Goal: Task Accomplishment & Management: Use online tool/utility

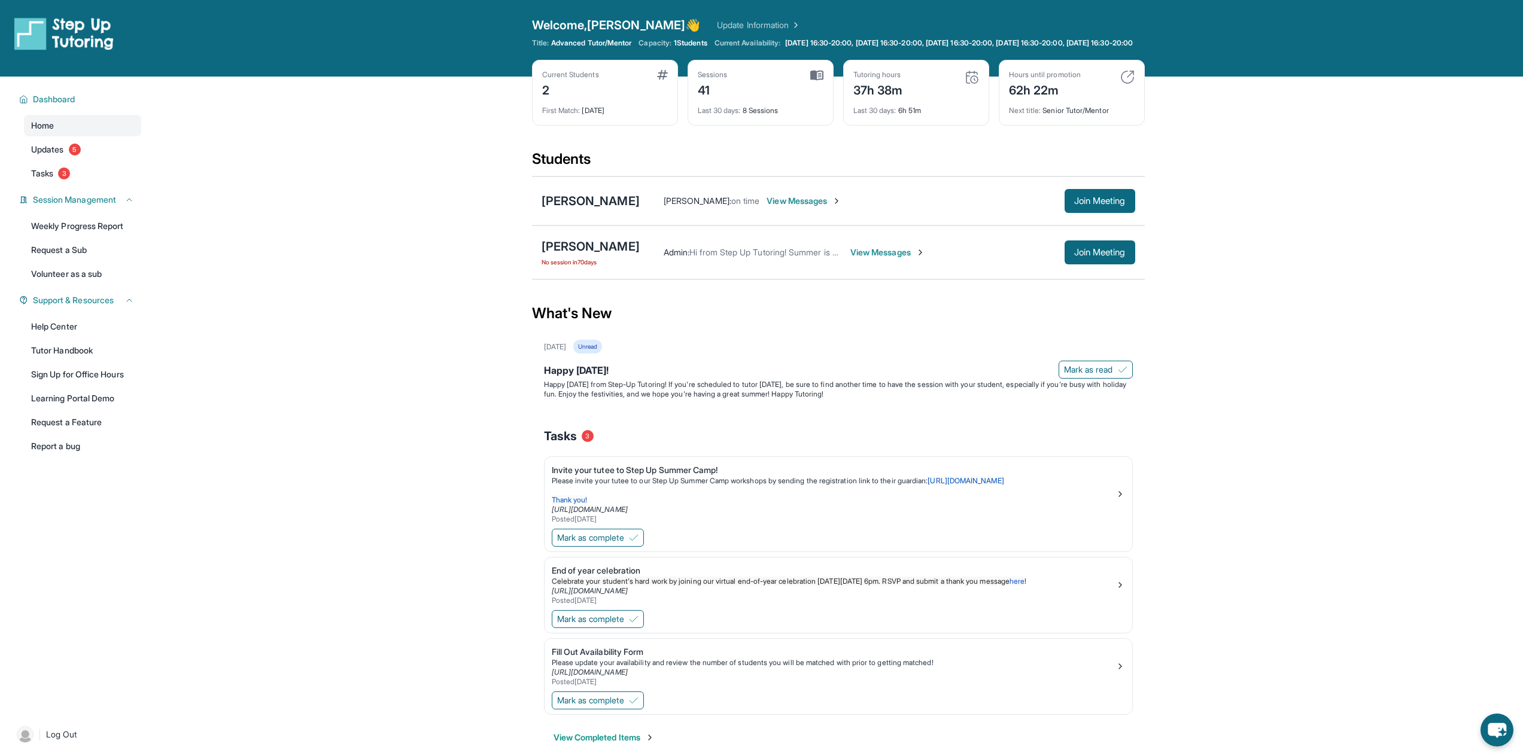
click at [767, 207] on span "View Messages" at bounding box center [804, 201] width 75 height 12
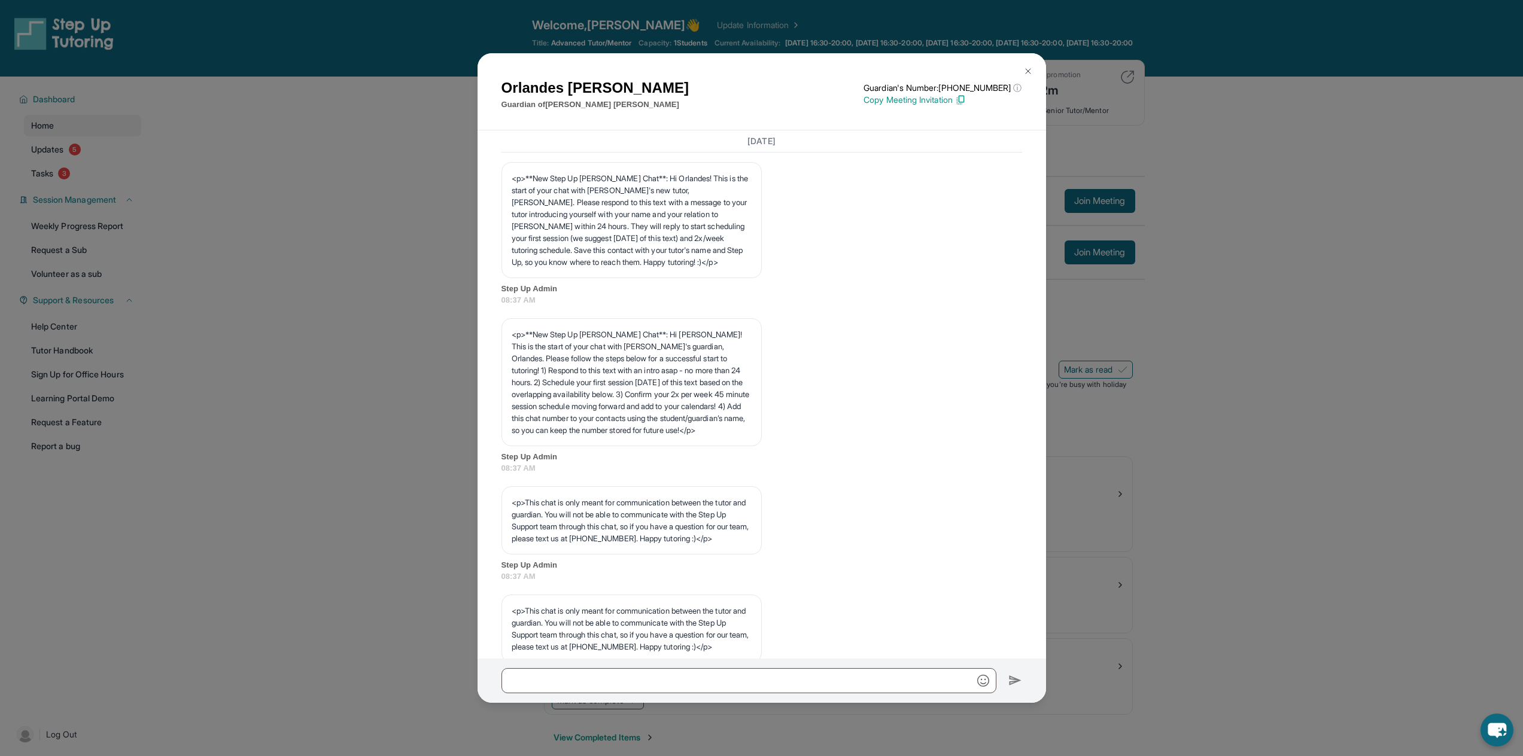
scroll to position [671, 0]
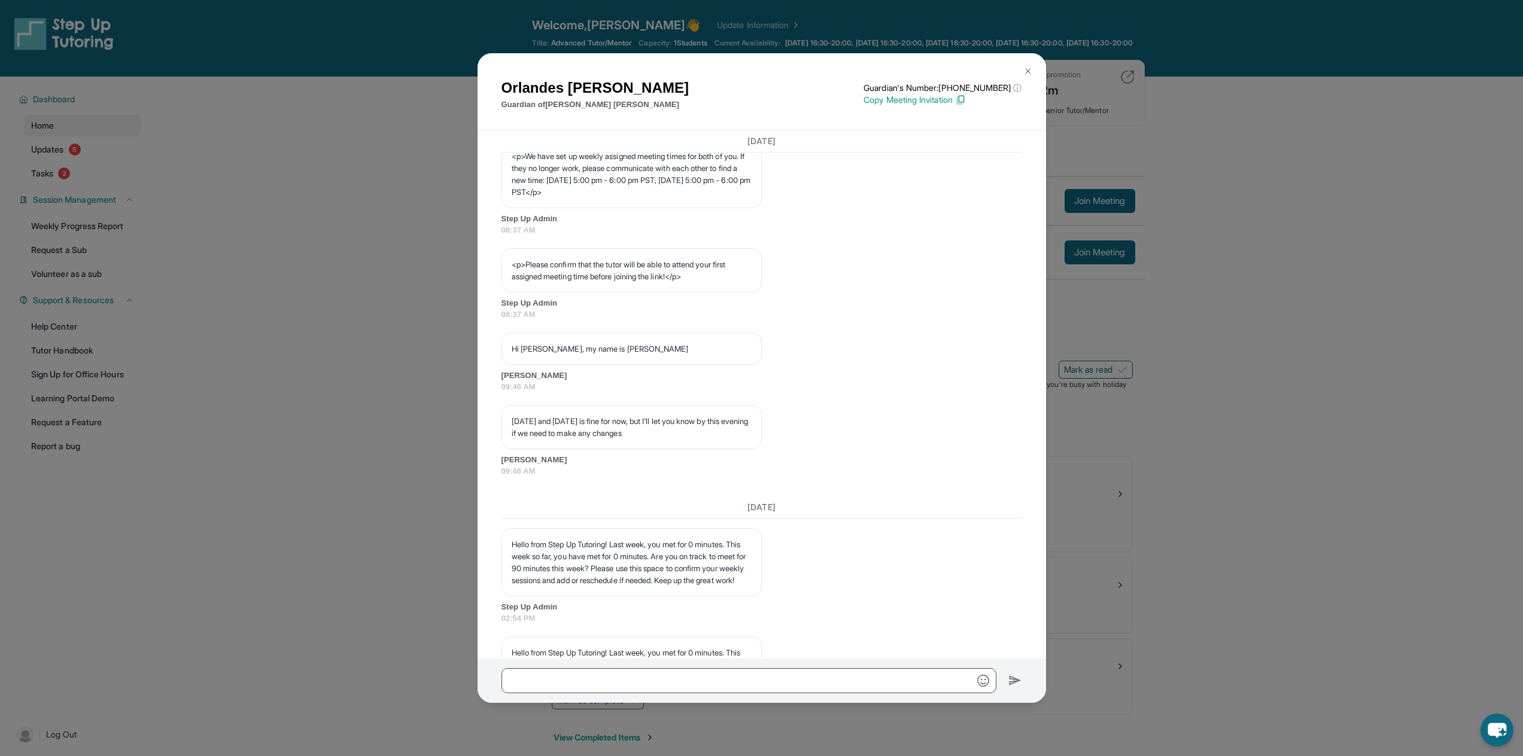
click at [1026, 68] on img at bounding box center [1028, 71] width 10 height 10
click at [1027, 72] on div "Hours until promotion 62h 22m Next title : Senior Tutor/Mentor" at bounding box center [1072, 93] width 146 height 66
click at [1243, 280] on main "Current Students 2 First Match : 5 months ago Sessions 41 Last 30 days : 8 Sess…" at bounding box center [838, 425] width 1370 height 696
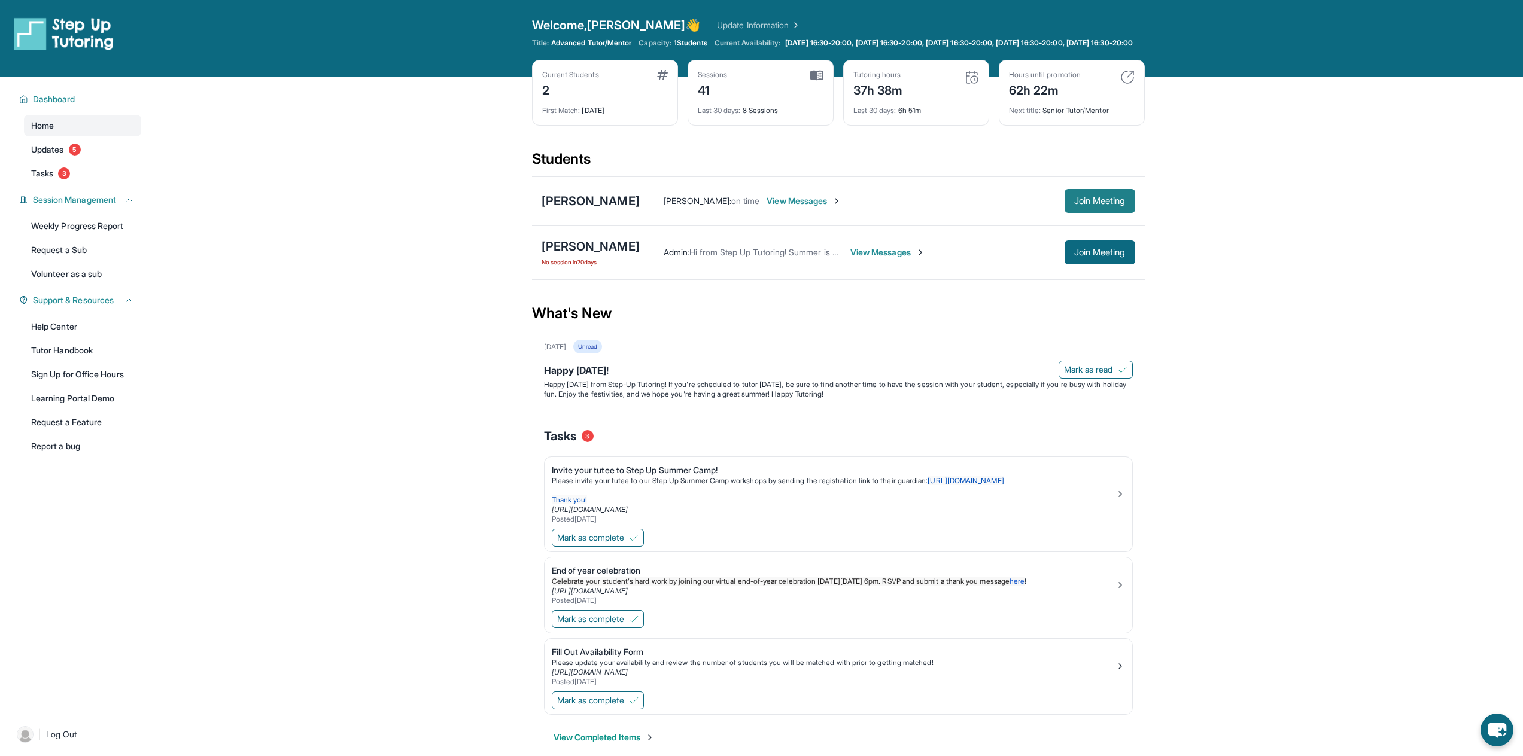
click at [1074, 205] on span "Join Meeting" at bounding box center [1099, 200] width 51 height 7
click at [1088, 205] on span "Join Meeting" at bounding box center [1099, 200] width 51 height 7
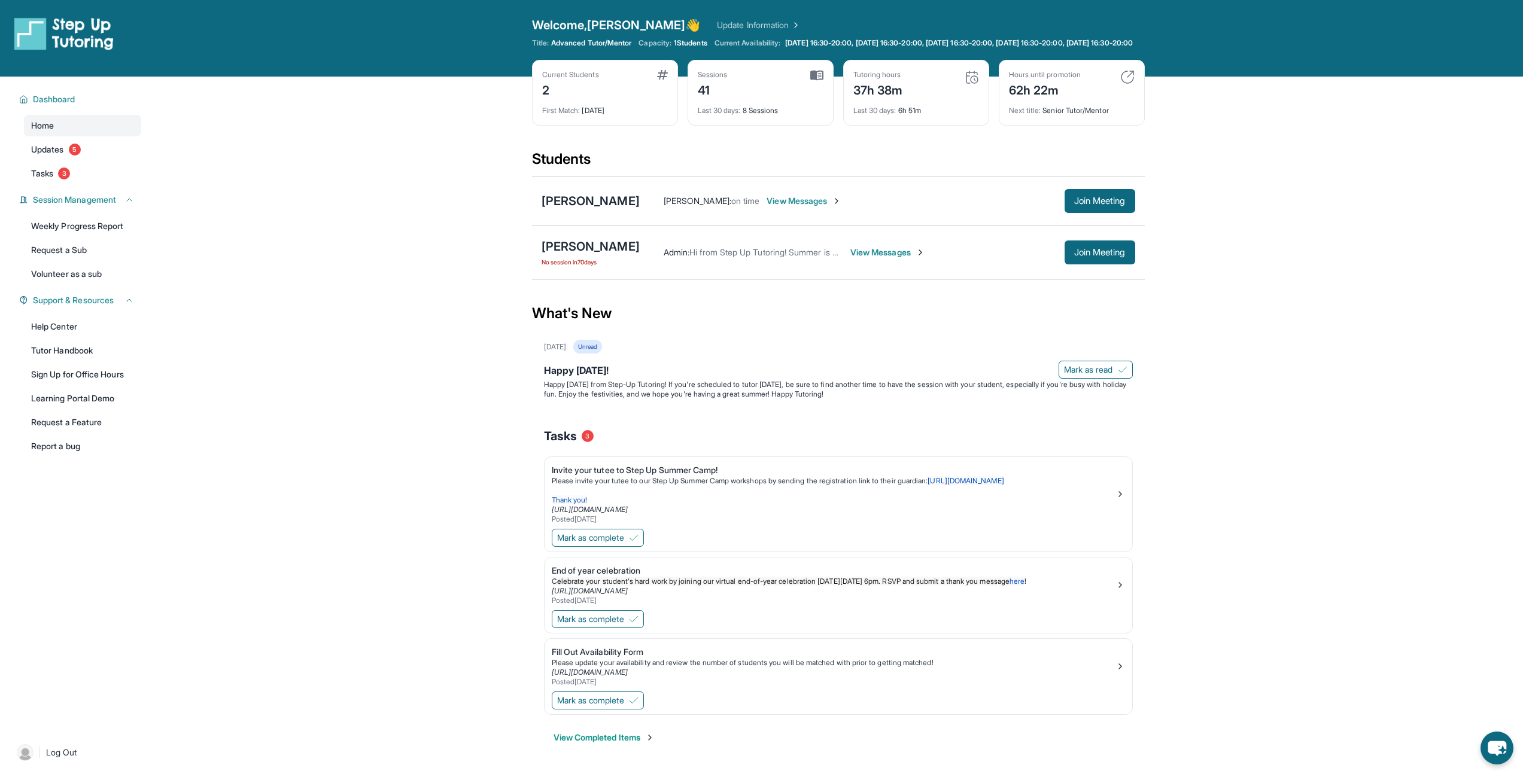
click at [776, 206] on span "View Messages" at bounding box center [804, 201] width 75 height 12
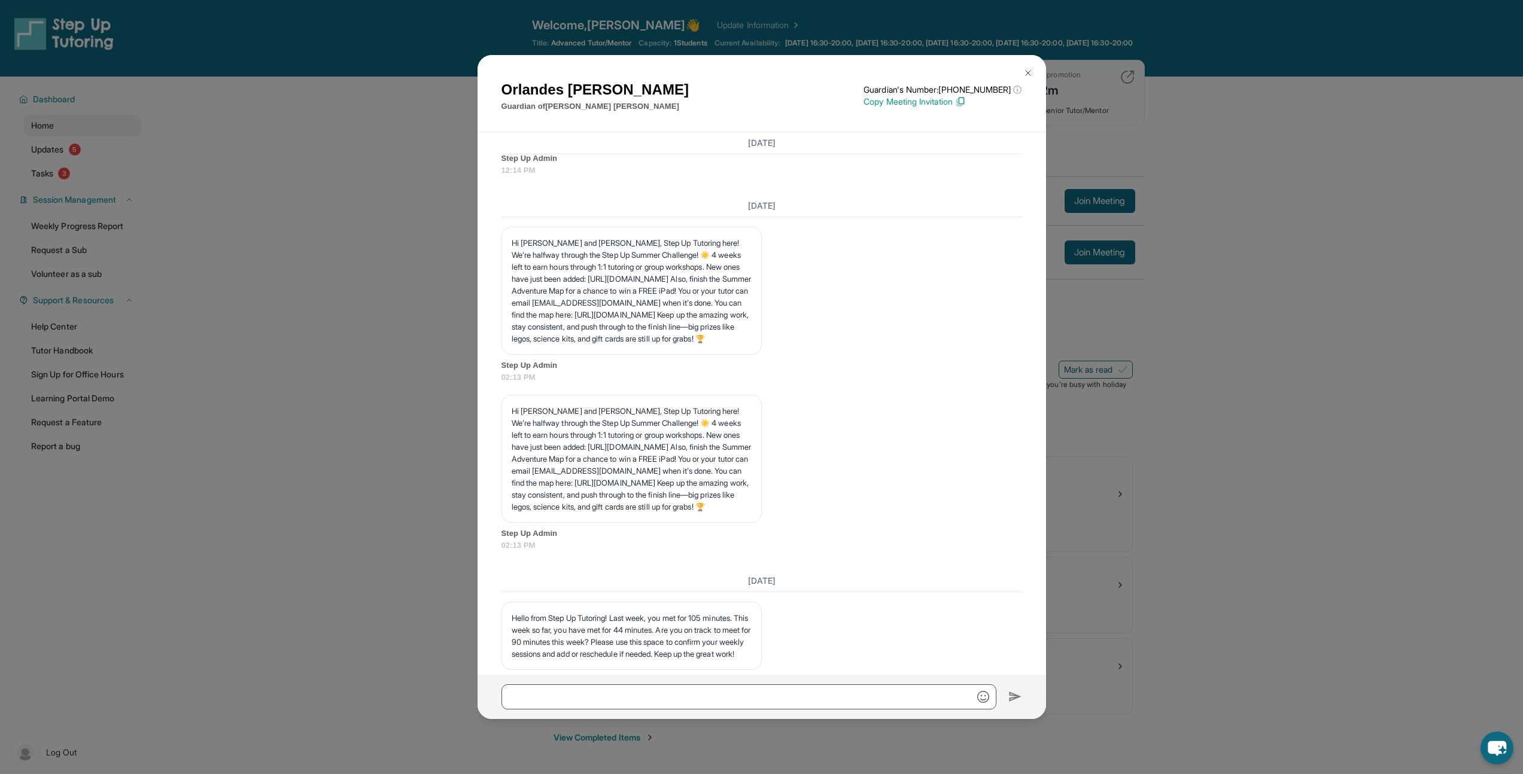
scroll to position [7192, 0]
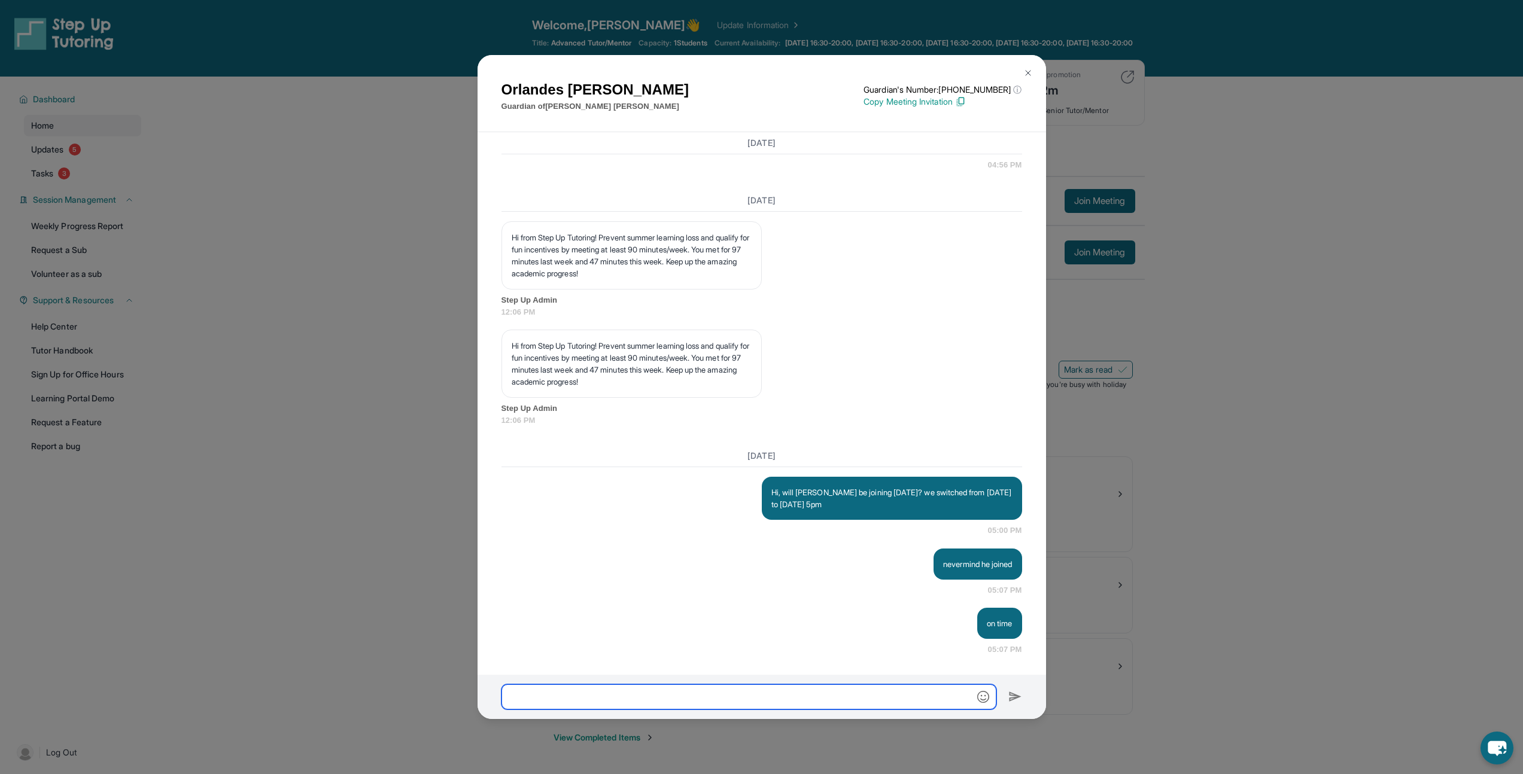
click at [780, 692] on input "text" at bounding box center [748, 697] width 495 height 25
type input "******"
click at [1023, 73] on img at bounding box center [1028, 73] width 10 height 10
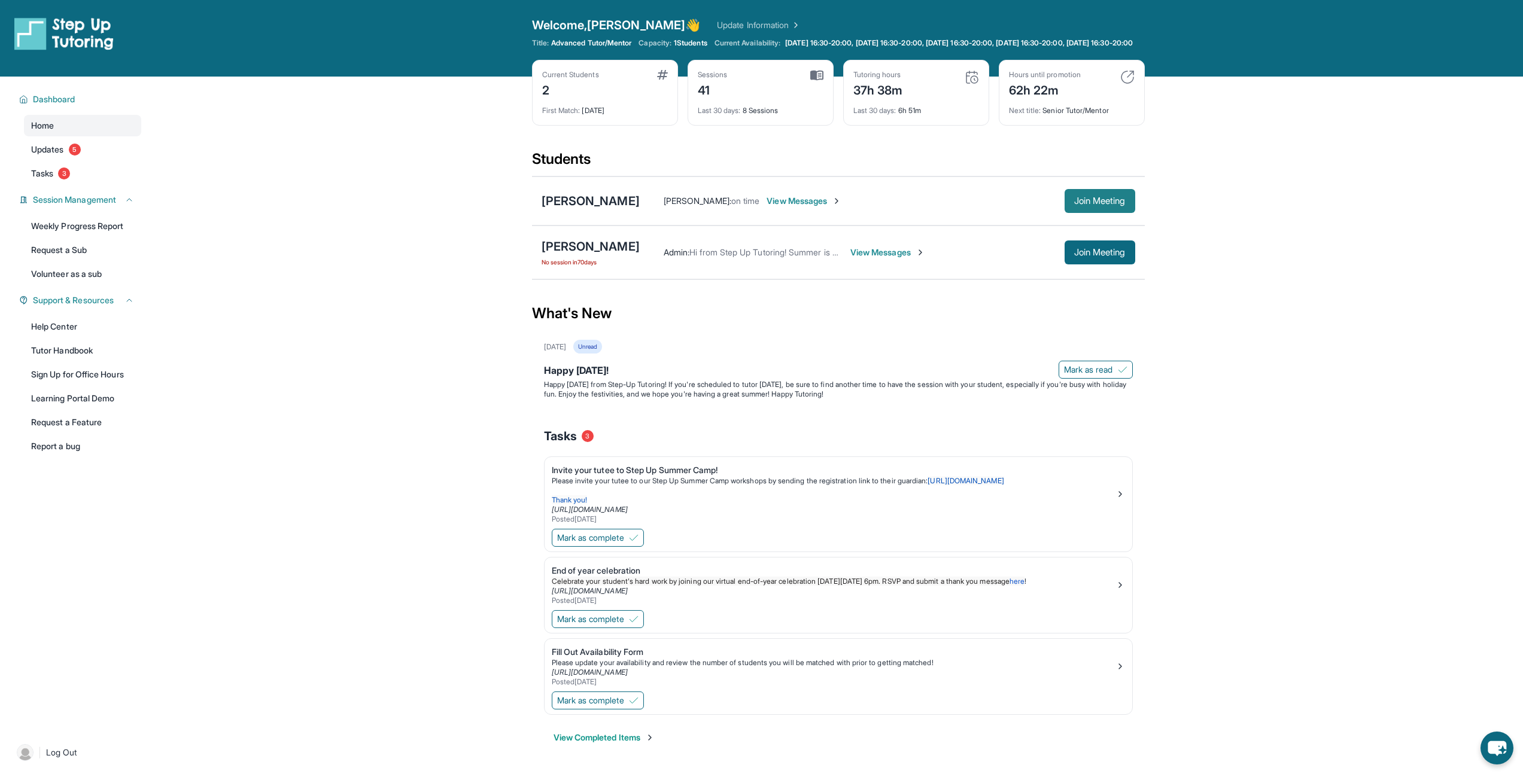
click at [1085, 205] on span "Join Meeting" at bounding box center [1099, 200] width 51 height 7
click at [767, 207] on span "View Messages" at bounding box center [804, 201] width 75 height 12
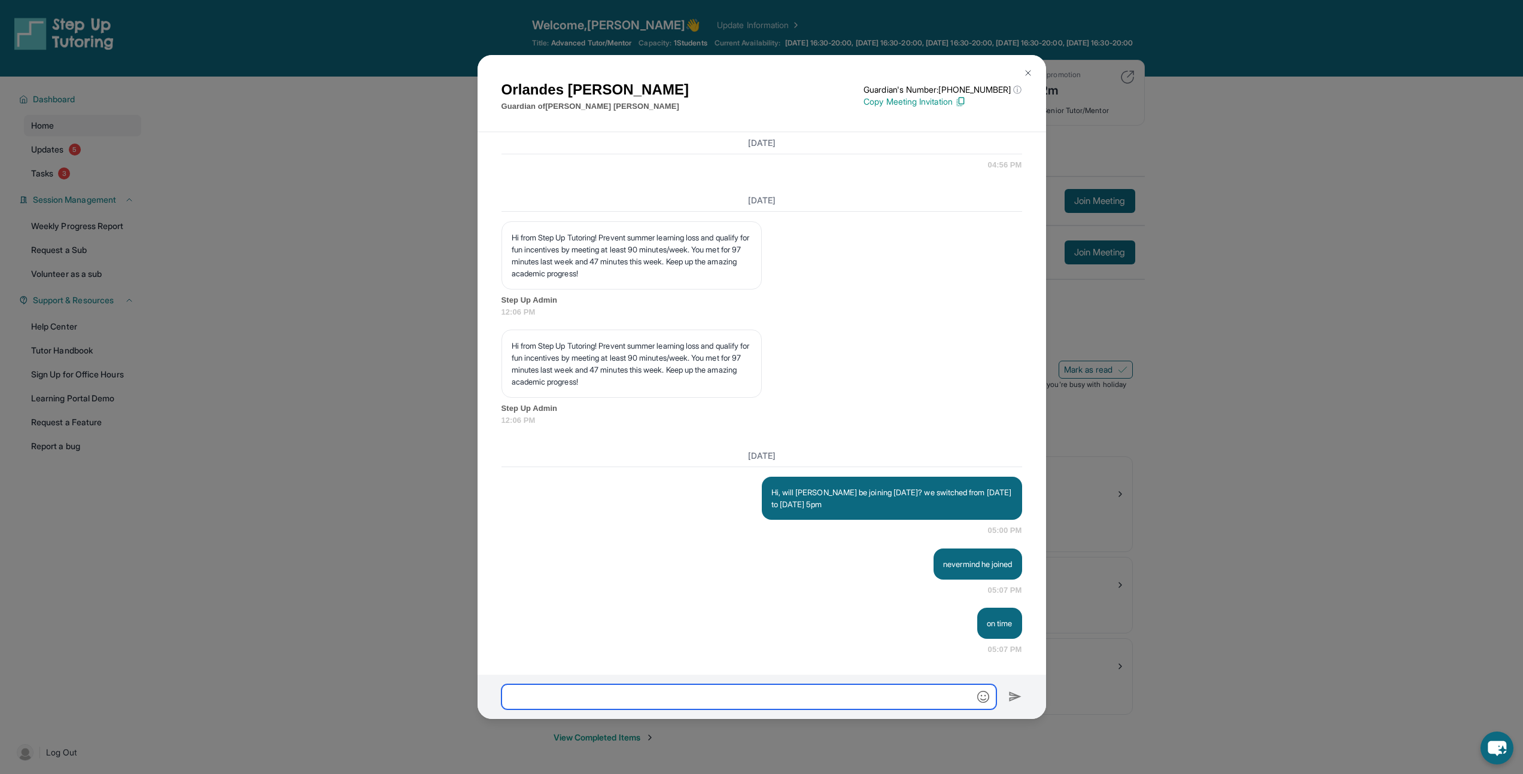
click at [658, 689] on input "text" at bounding box center [748, 697] width 495 height 25
type input "**********"
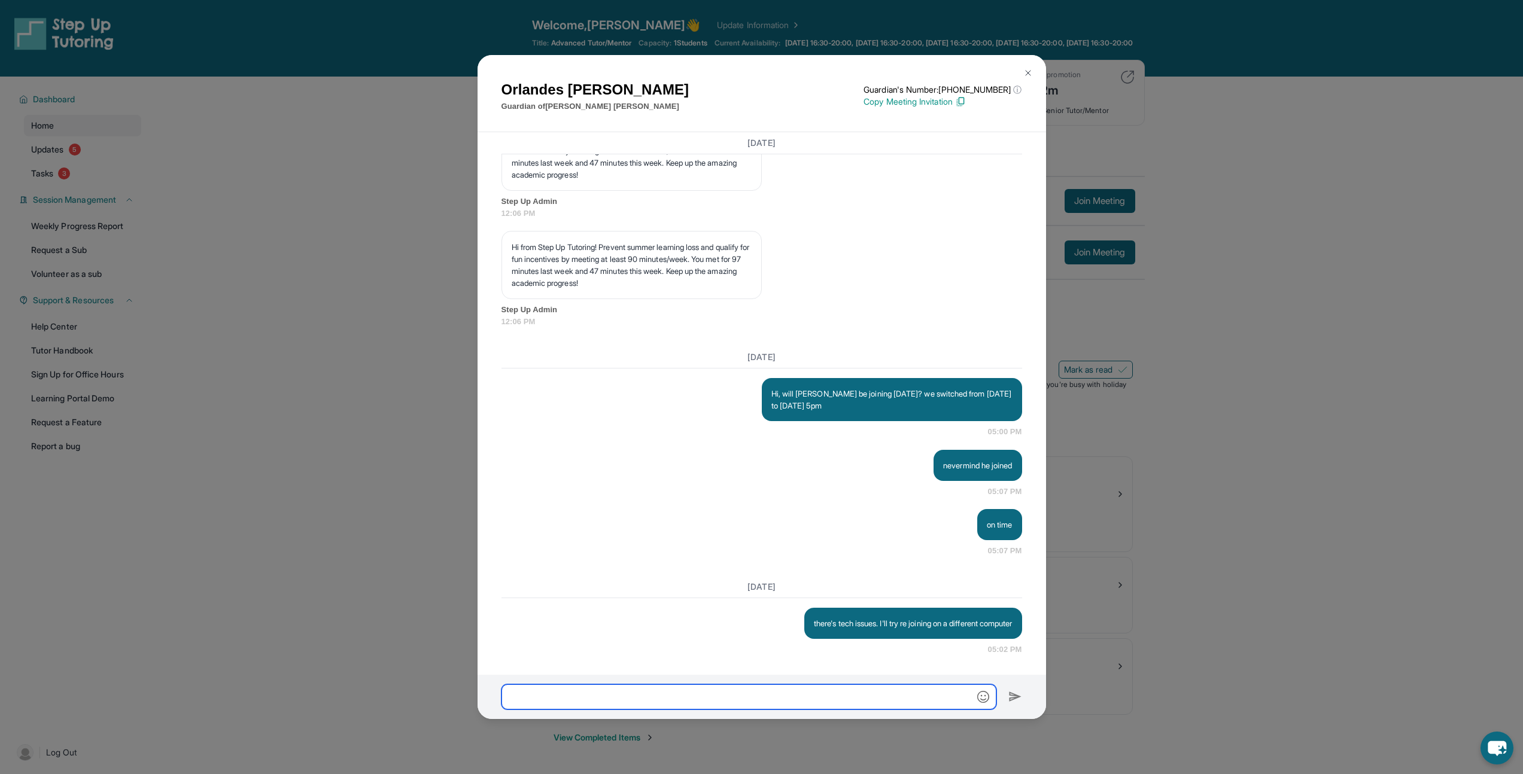
scroll to position [7290, 0]
